Goal: Navigation & Orientation: Find specific page/section

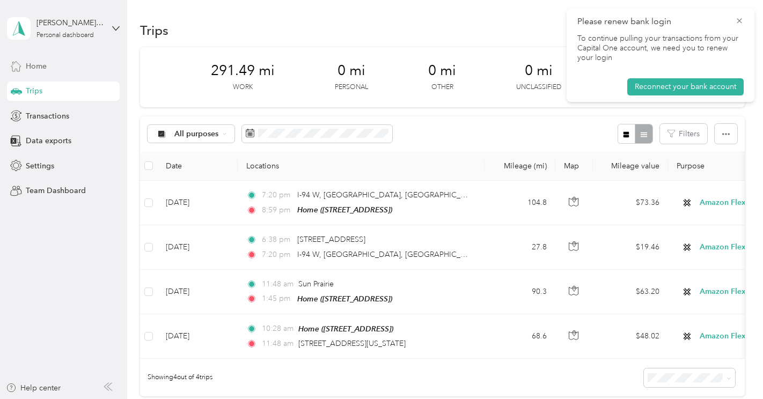
click at [29, 68] on span "Home" at bounding box center [36, 66] width 21 height 11
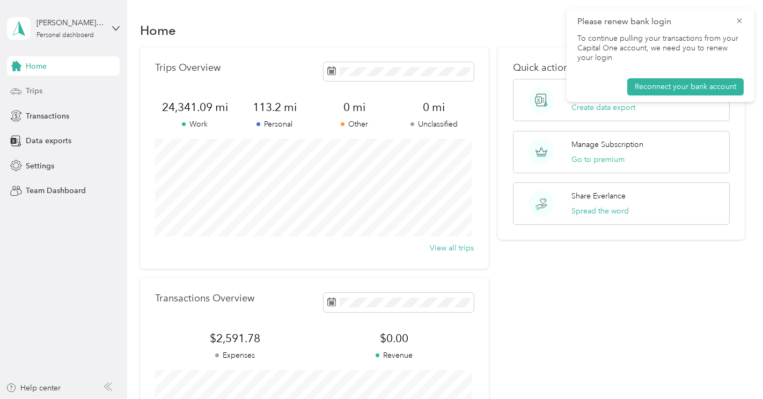
click at [33, 94] on span "Trips" at bounding box center [34, 90] width 17 height 11
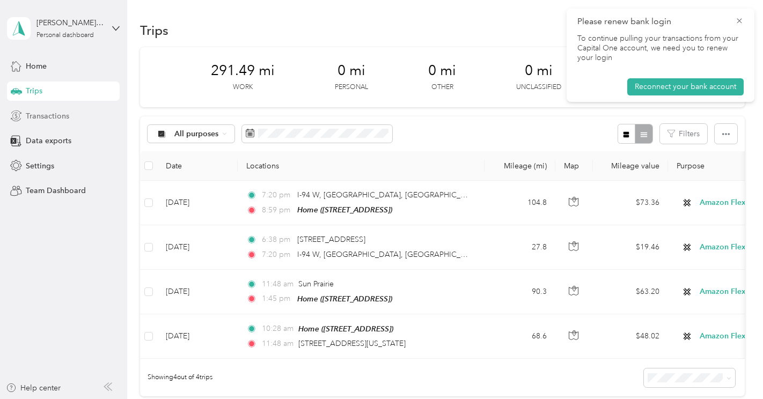
click at [41, 120] on span "Transactions" at bounding box center [47, 116] width 43 height 11
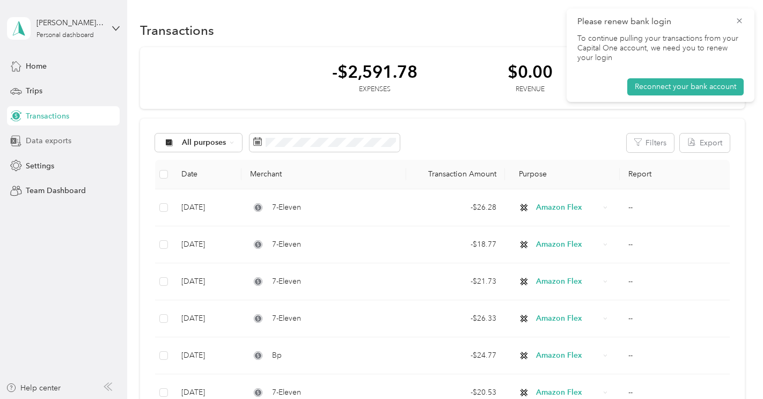
click at [47, 149] on div "Data exports" at bounding box center [63, 141] width 113 height 19
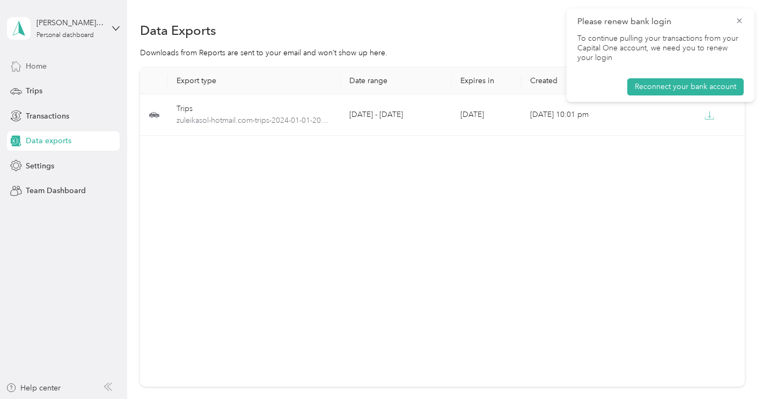
click at [44, 65] on span "Home" at bounding box center [36, 66] width 21 height 11
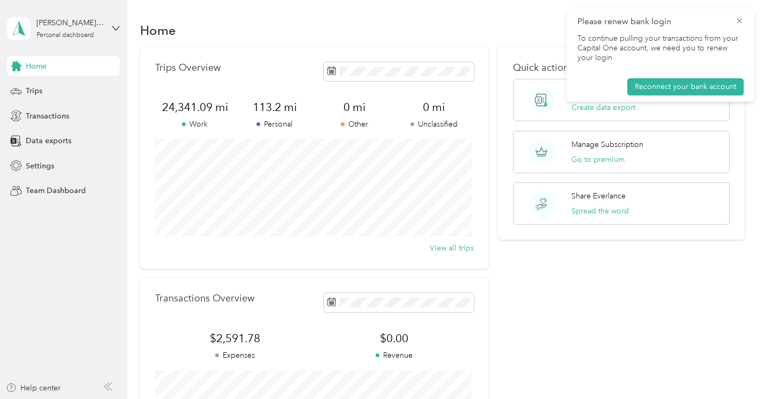
click at [748, 139] on div "Home Trips Overview 24,341.09 mi Work 113.2 mi Personal 0 mi Other 0 mi Unclass…" at bounding box center [442, 268] width 631 height 536
click at [752, 137] on div "Home Trips Overview 24,341.09 mi Work 113.2 mi Personal 0 mi Other 0 mi Unclass…" at bounding box center [442, 268] width 631 height 536
drag, startPoint x: 752, startPoint y: 136, endPoint x: 746, endPoint y: 161, distance: 25.5
click at [746, 161] on div "Home Trips Overview 24,341.09 mi Work 113.2 mi Personal 0 mi Other 0 mi Unclass…" at bounding box center [442, 268] width 631 height 536
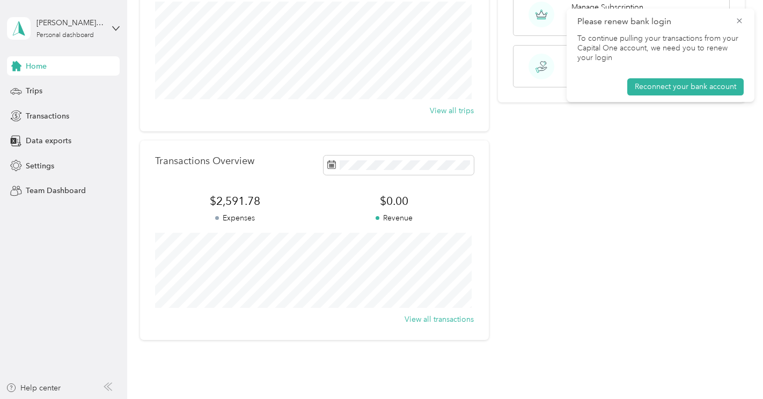
scroll to position [139, 0]
drag, startPoint x: 655, startPoint y: 174, endPoint x: 673, endPoint y: 111, distance: 65.3
click at [672, 110] on div "Quick actions Download your trips & transactions Create data export Manage Subs…" at bounding box center [621, 123] width 246 height 431
